Goal: Task Accomplishment & Management: Complete application form

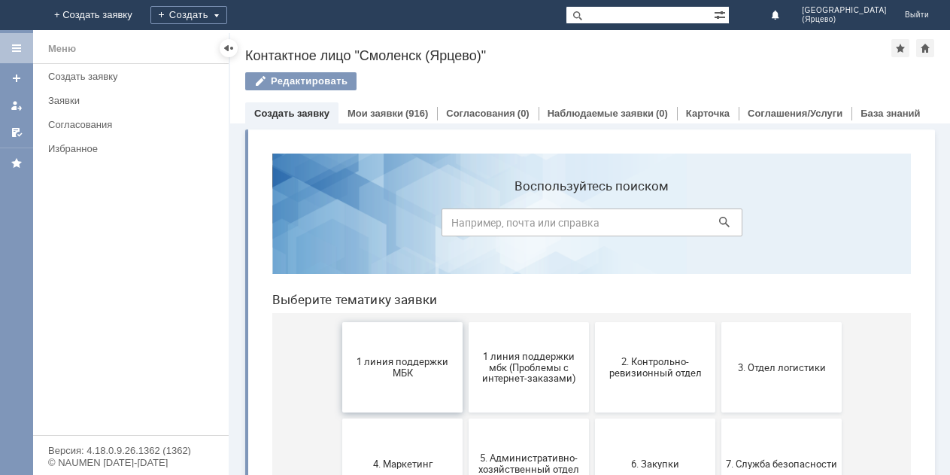
click at [405, 354] on button "1 линия поддержки МБК" at bounding box center [402, 367] width 120 height 90
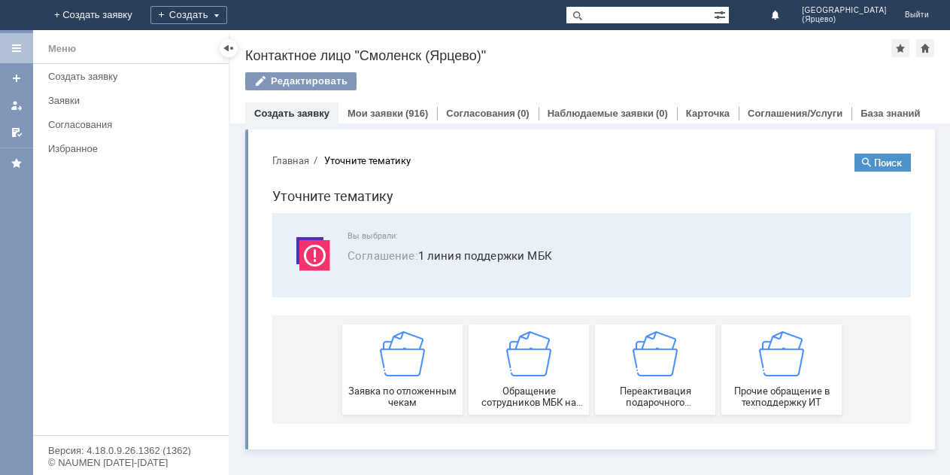
click at [405, 354] on img at bounding box center [402, 353] width 45 height 45
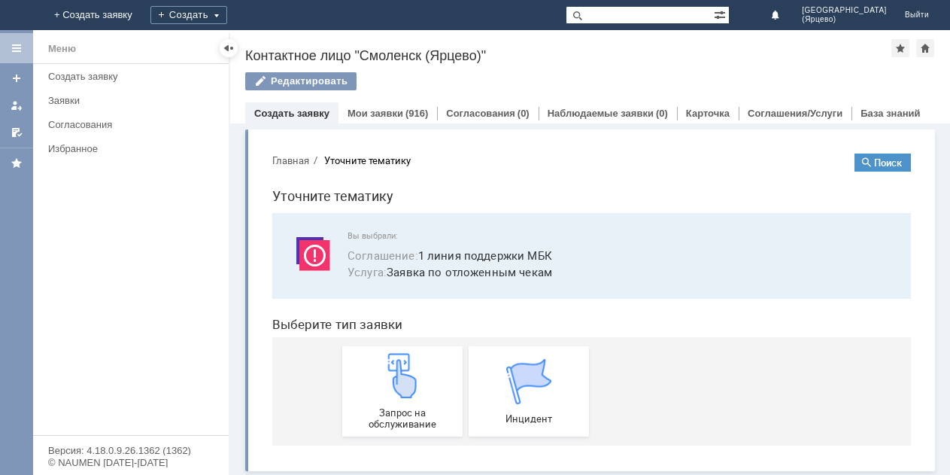
click at [405, 354] on img at bounding box center [402, 375] width 45 height 45
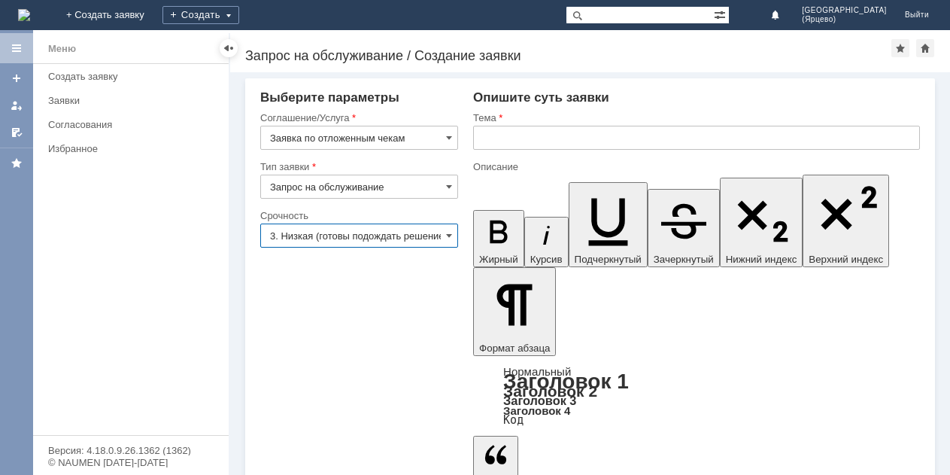
click at [408, 234] on input "3. Низкая (готовы подождать решение)" at bounding box center [359, 235] width 198 height 24
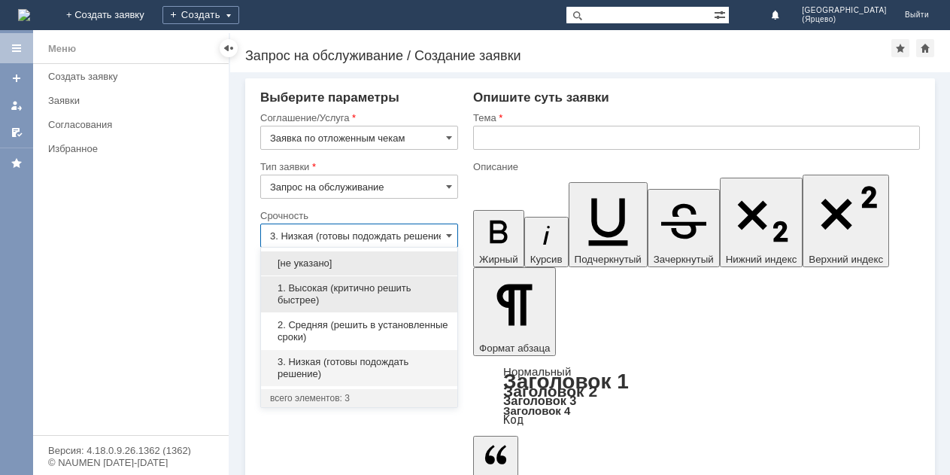
click at [331, 295] on span "1. Высокая (критично решить быстрее)" at bounding box center [359, 294] width 178 height 24
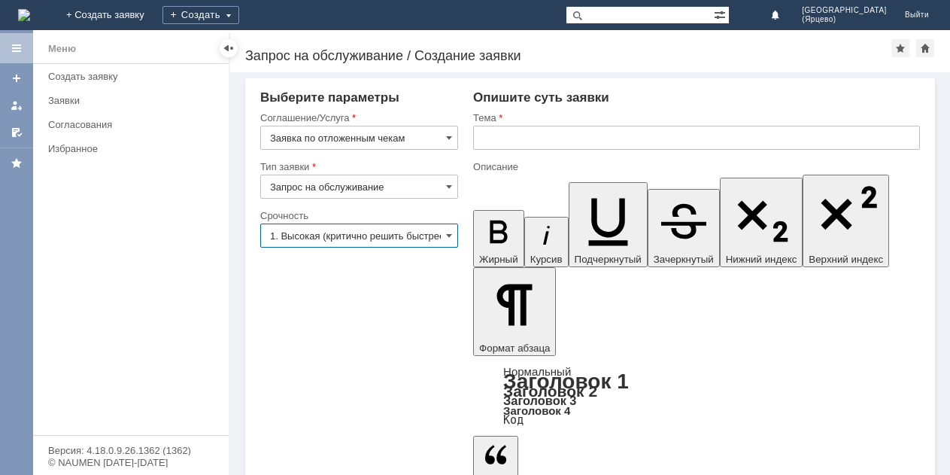
type input "1. Высокая (критично решить быстрее)"
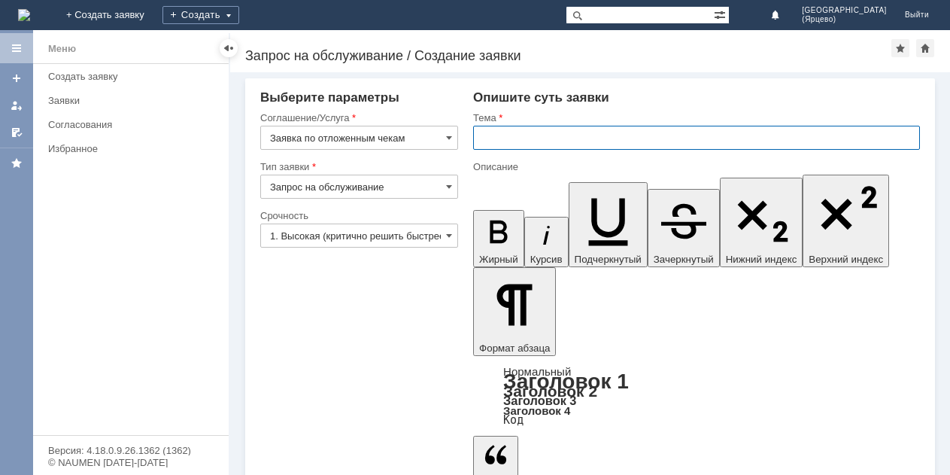
click at [509, 127] on input "text" at bounding box center [696, 138] width 447 height 24
type input "Просьба удалить отложенный чек."
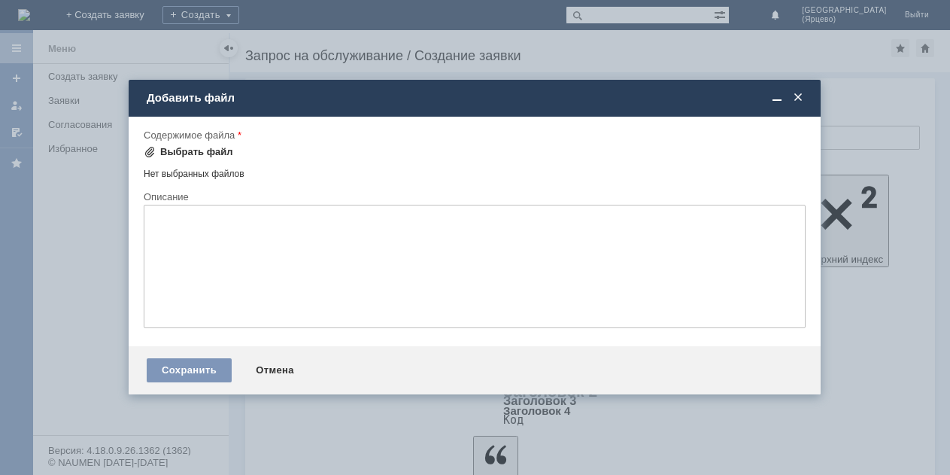
click at [145, 153] on span at bounding box center [150, 152] width 12 height 12
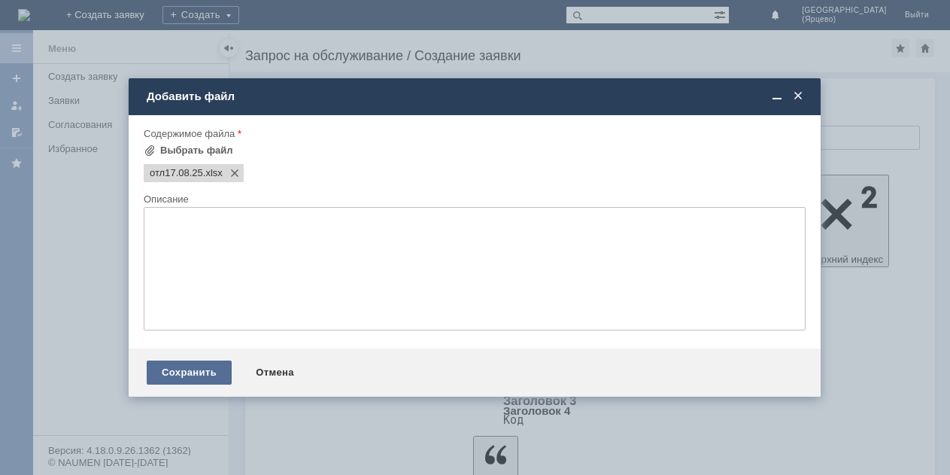
click at [163, 367] on div "Сохранить" at bounding box center [189, 372] width 85 height 24
